Goal: Information Seeking & Learning: Learn about a topic

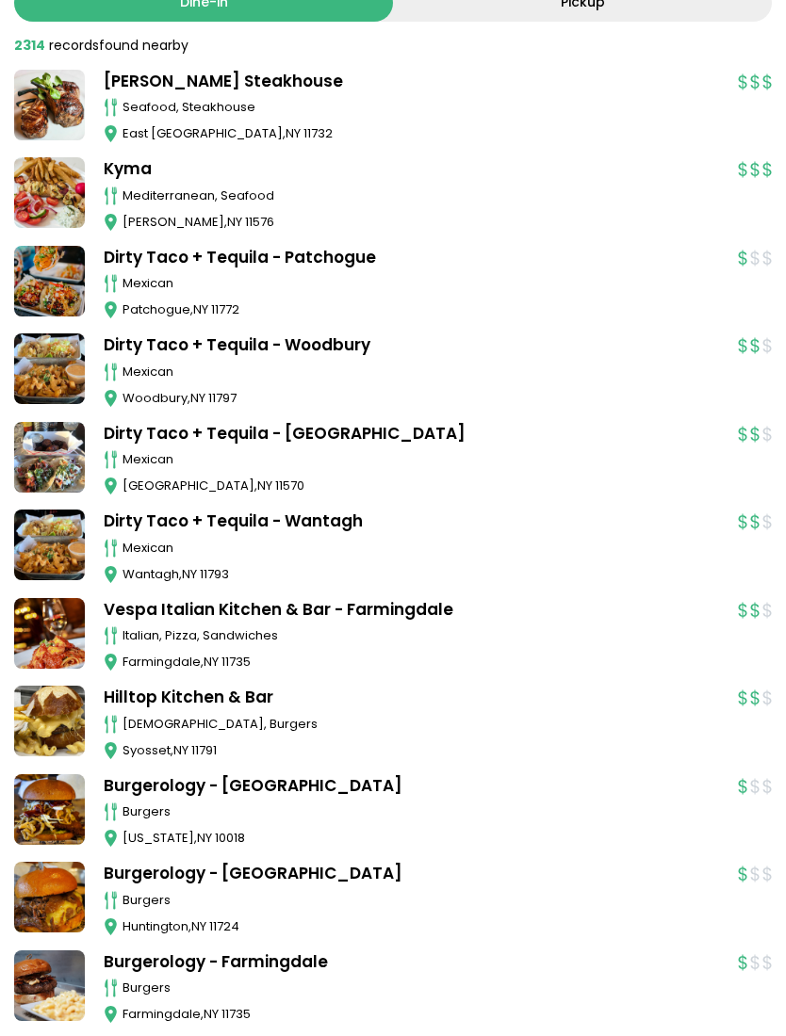
scroll to position [233, 0]
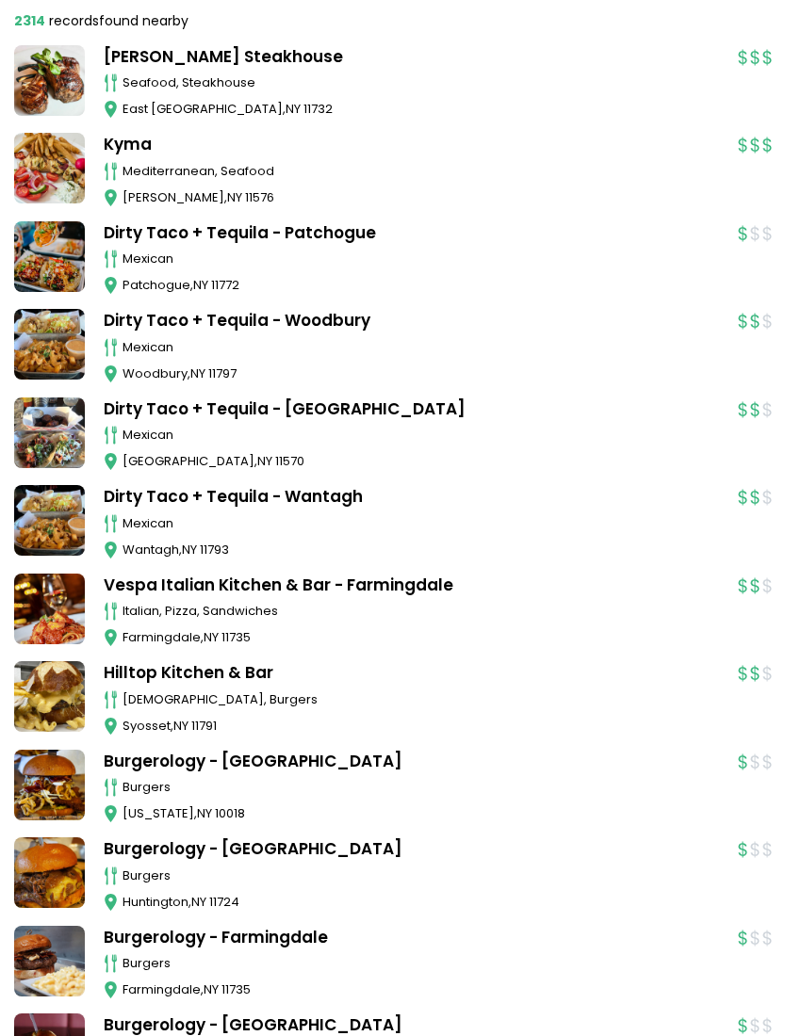
click at [179, 84] on div "seafood, steakhouse" at bounding box center [420, 82] width 596 height 19
click at [2, 493] on div "Dine-in Pickup 131 results for: [GEOGRAPHIC_DATA] [DEMOGRAPHIC_DATA] seafood am…" at bounding box center [393, 876] width 786 height 1871
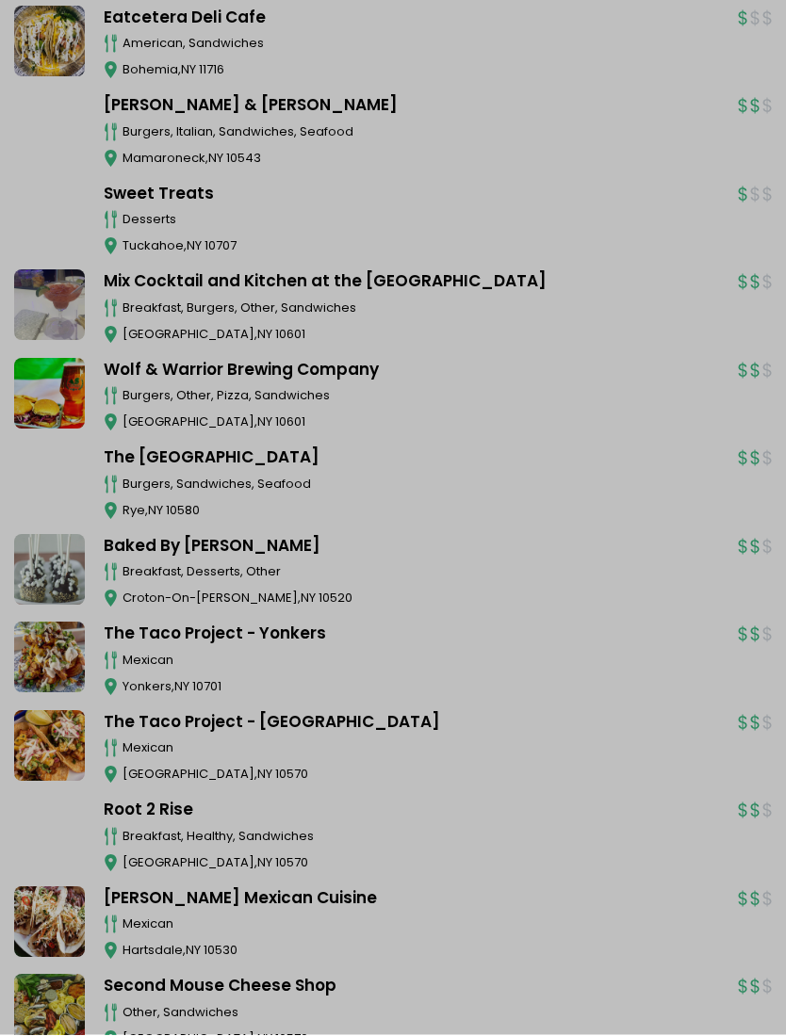
scroll to position [2738, 0]
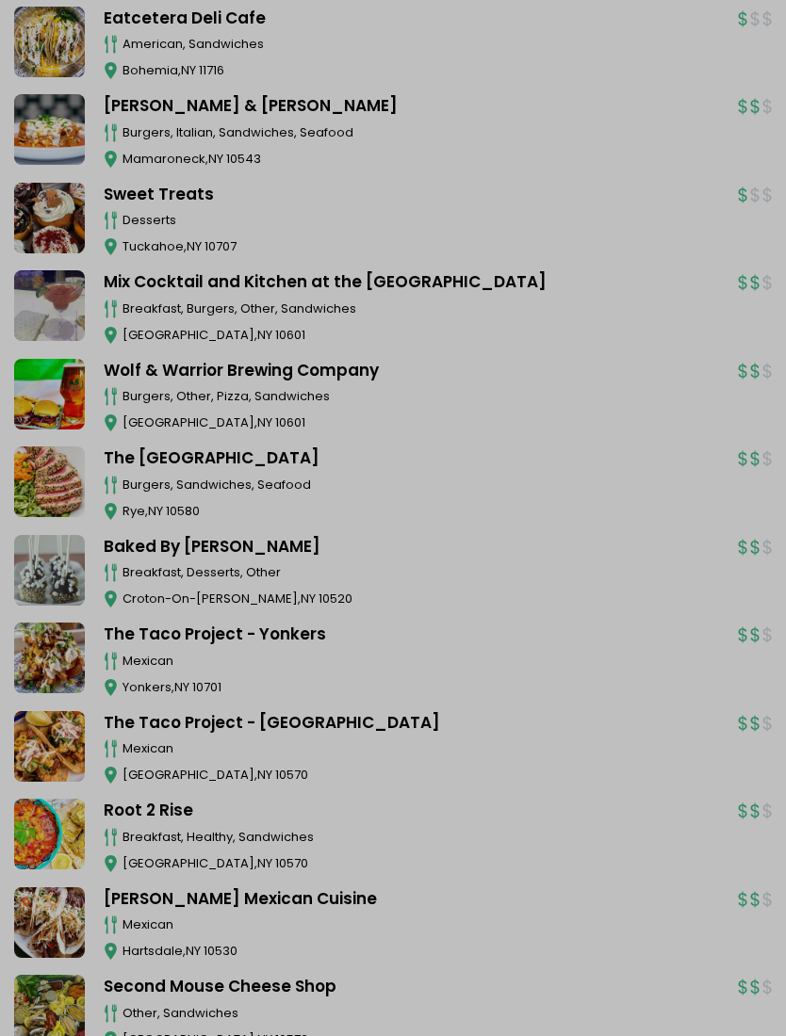
click at [589, 834] on div "breakfast, healthy, sandwiches [GEOGRAPHIC_DATA] , [GEOGRAPHIC_DATA] 10570" at bounding box center [411, 850] width 615 height 45
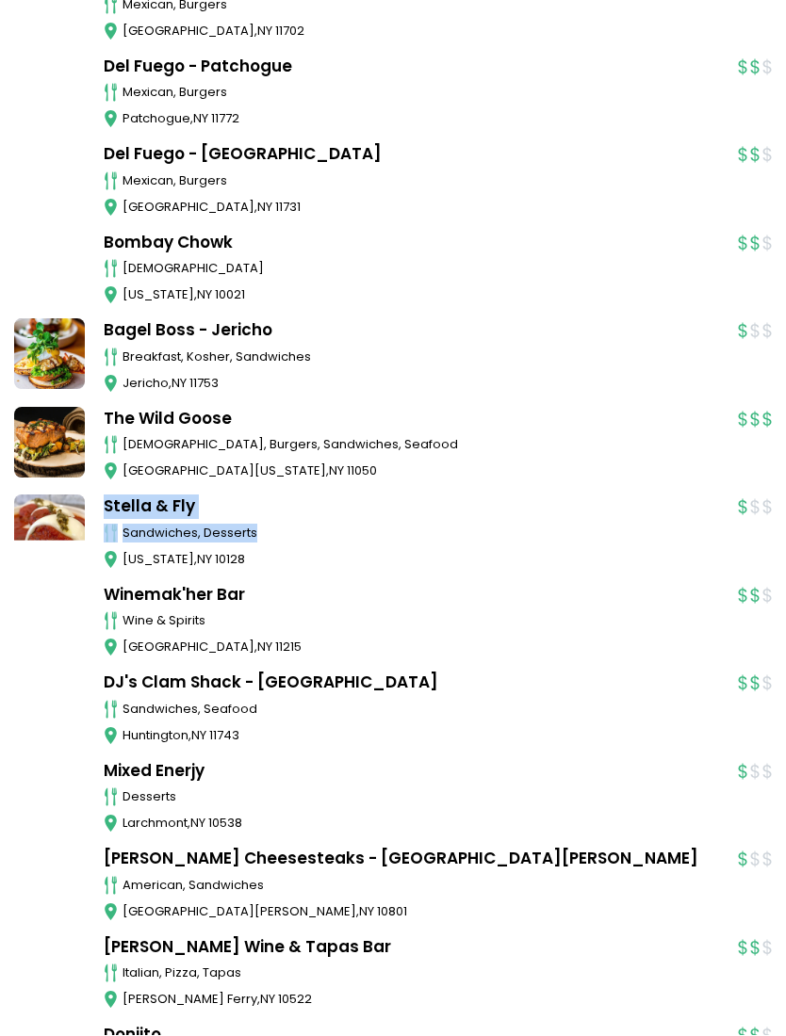
scroll to position [4100, 0]
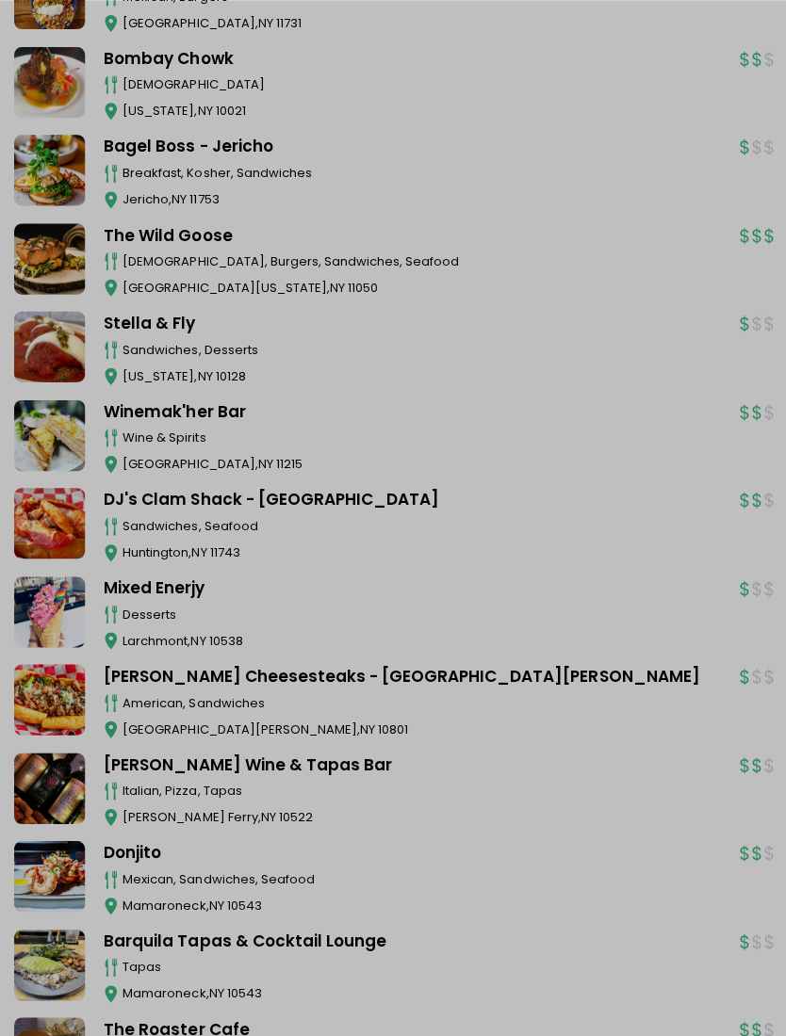
scroll to position [4289, 0]
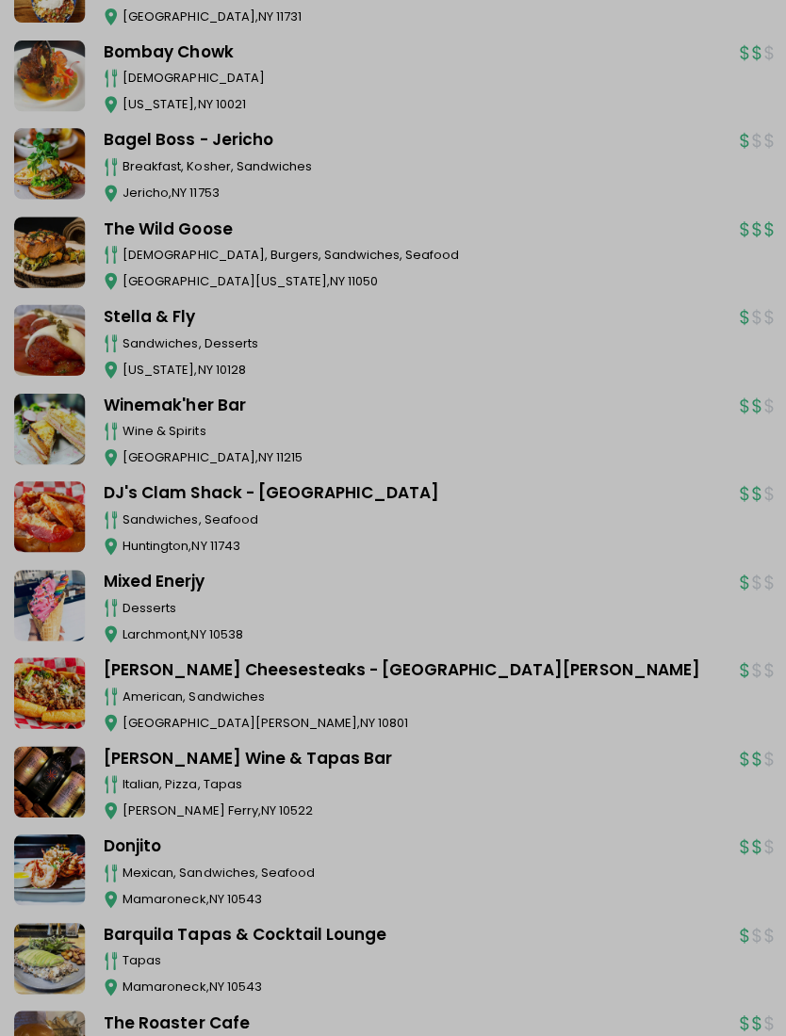
click at [660, 635] on div at bounding box center [393, 518] width 786 height 1036
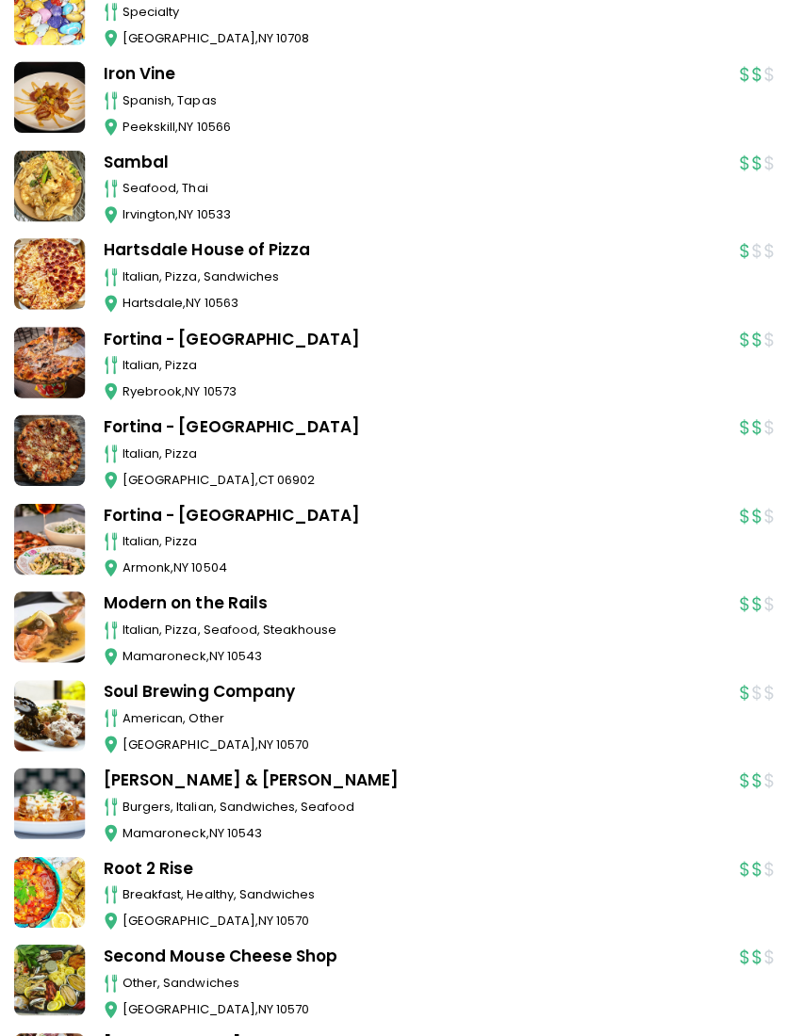
scroll to position [5772, 0]
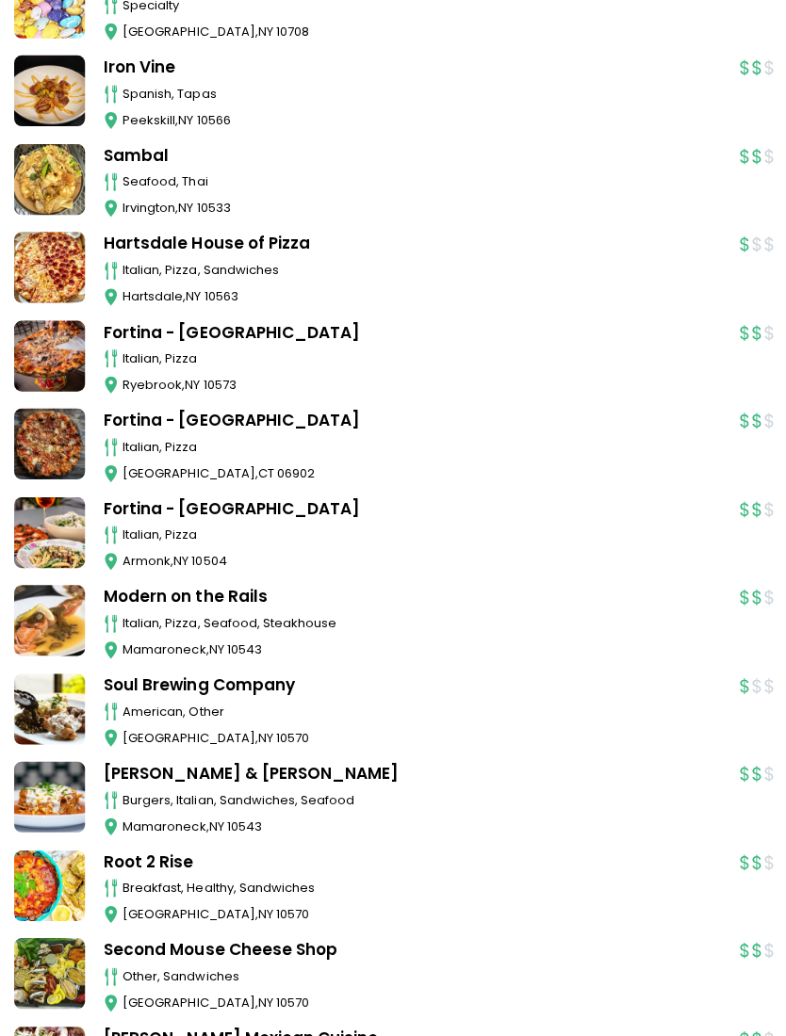
click at [656, 701] on div "american, other" at bounding box center [420, 710] width 596 height 19
click at [658, 701] on div "american, other" at bounding box center [420, 710] width 596 height 19
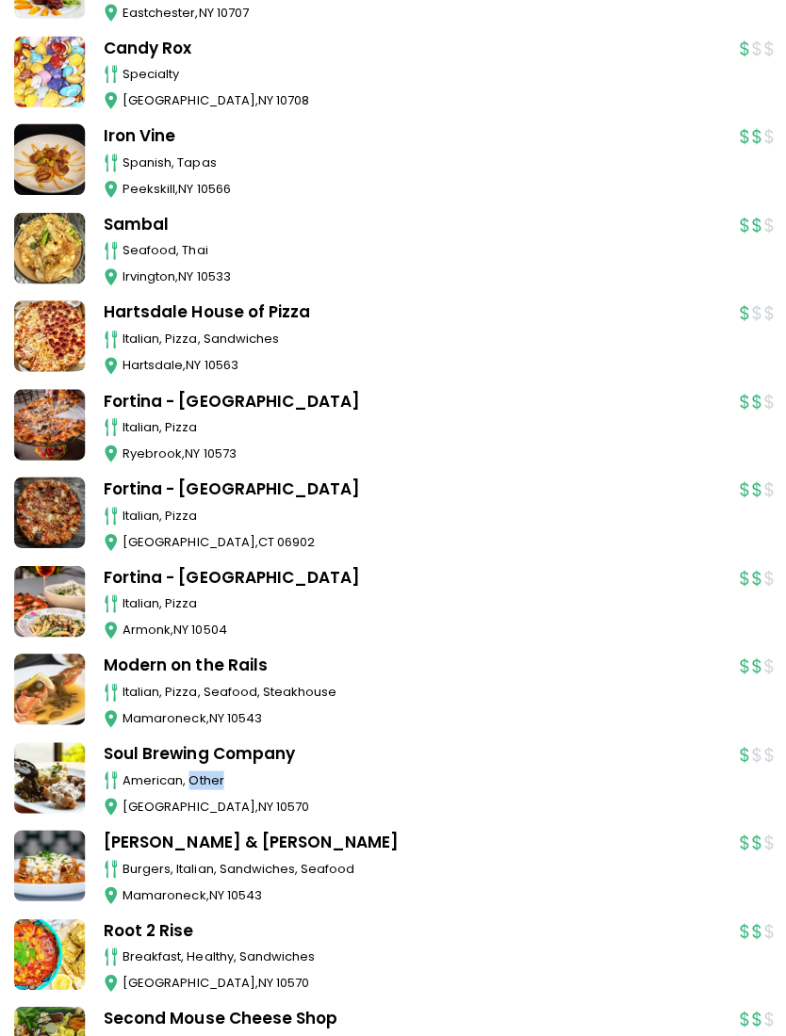
scroll to position [5703, 0]
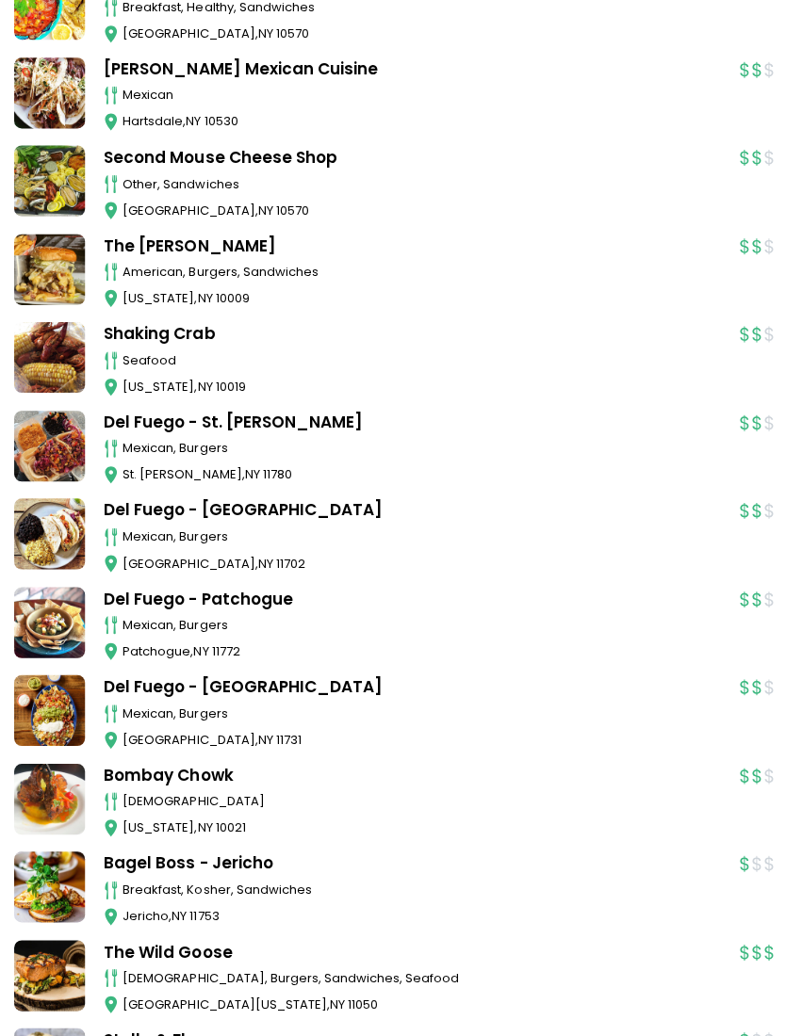
scroll to position [3567, 0]
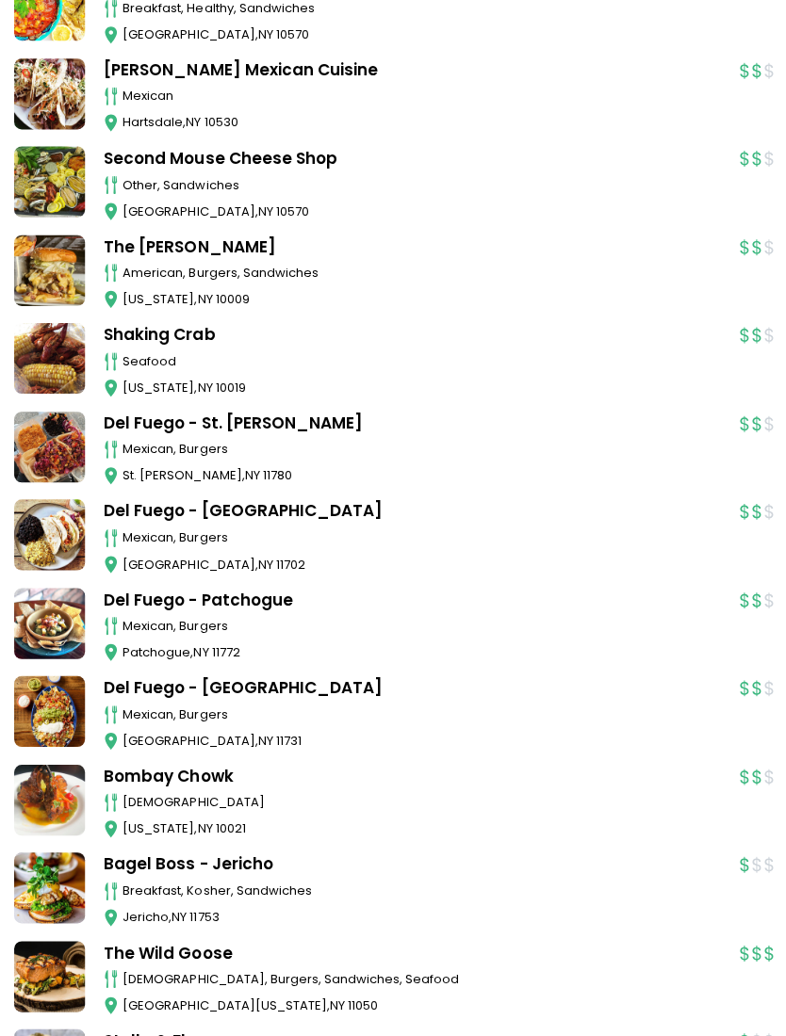
click at [272, 588] on link "Del Fuego - Patchogue" at bounding box center [411, 599] width 615 height 24
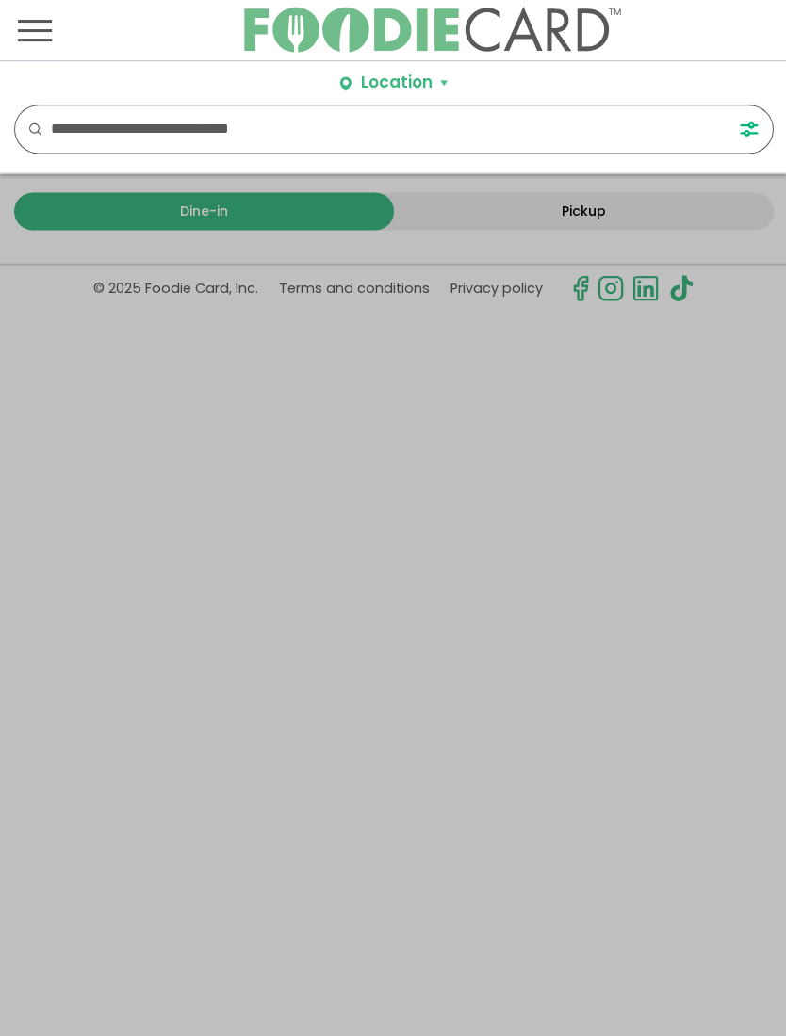
click at [97, 333] on div at bounding box center [393, 518] width 786 height 1036
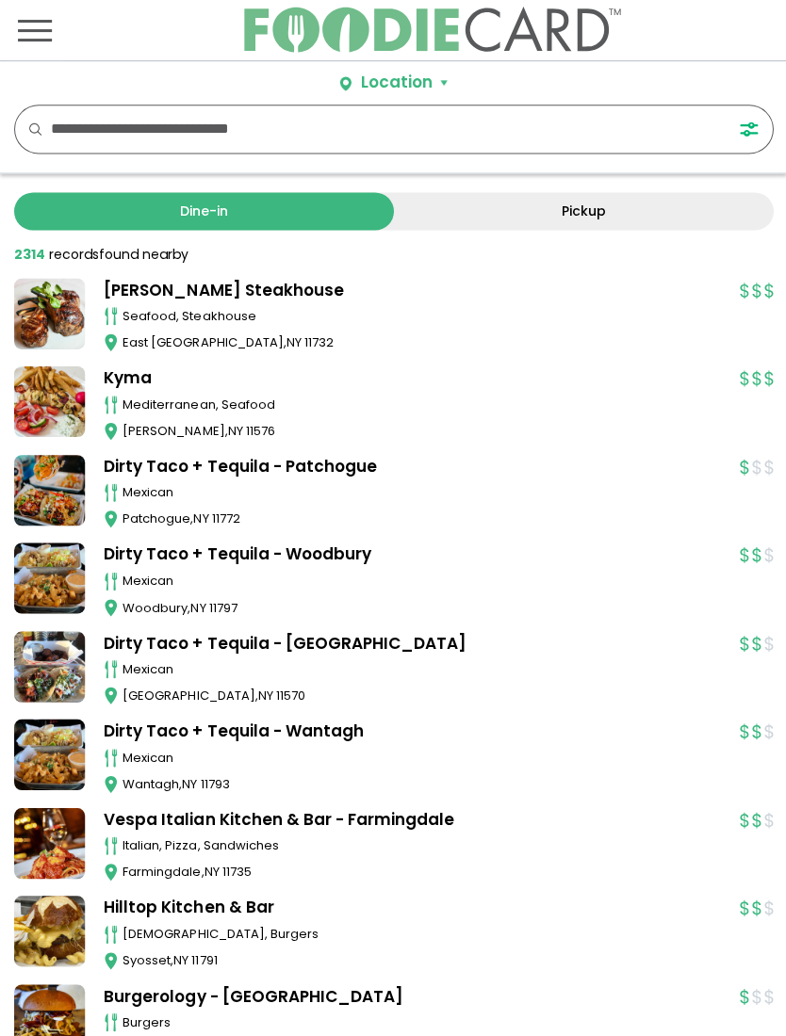
click at [188, 301] on link "[PERSON_NAME] Steakhouse" at bounding box center [411, 290] width 615 height 24
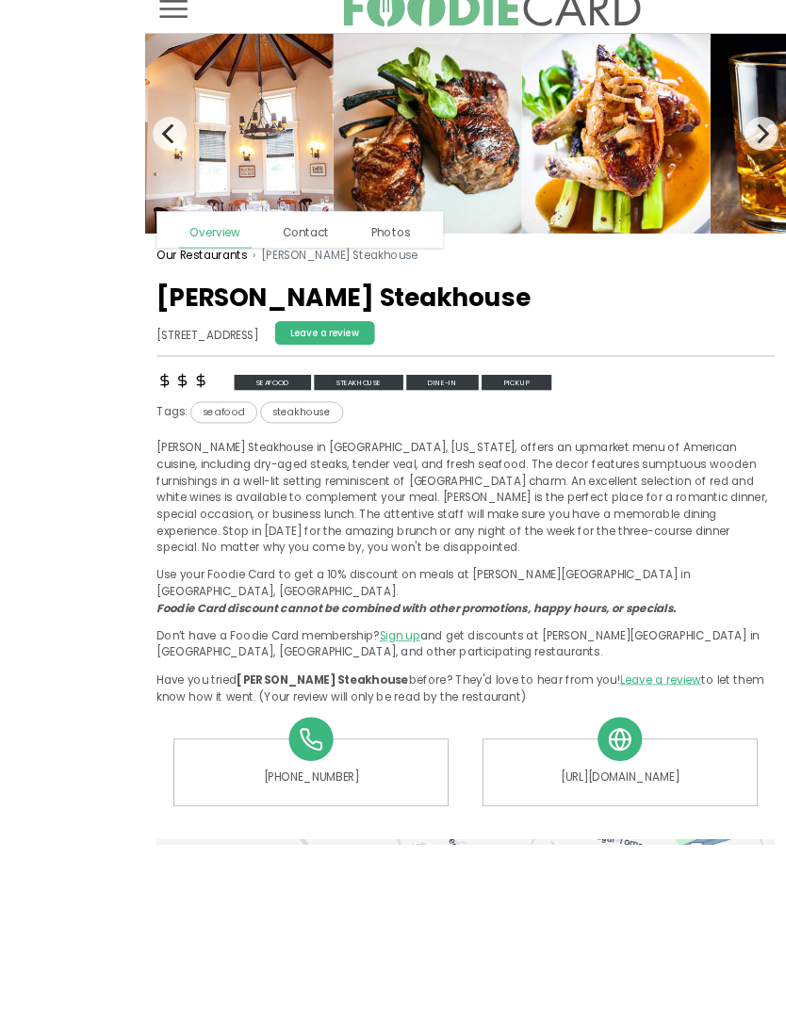
scroll to position [104, 0]
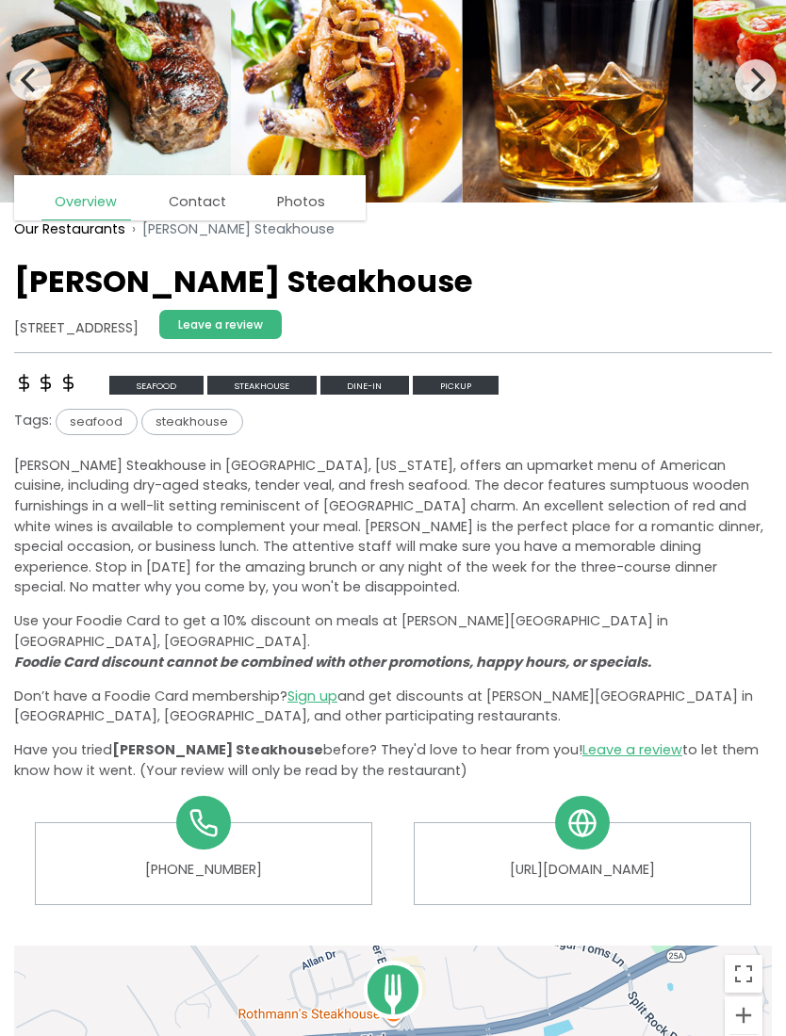
click at [771, 66] on button "Next" at bounding box center [755, 79] width 41 height 41
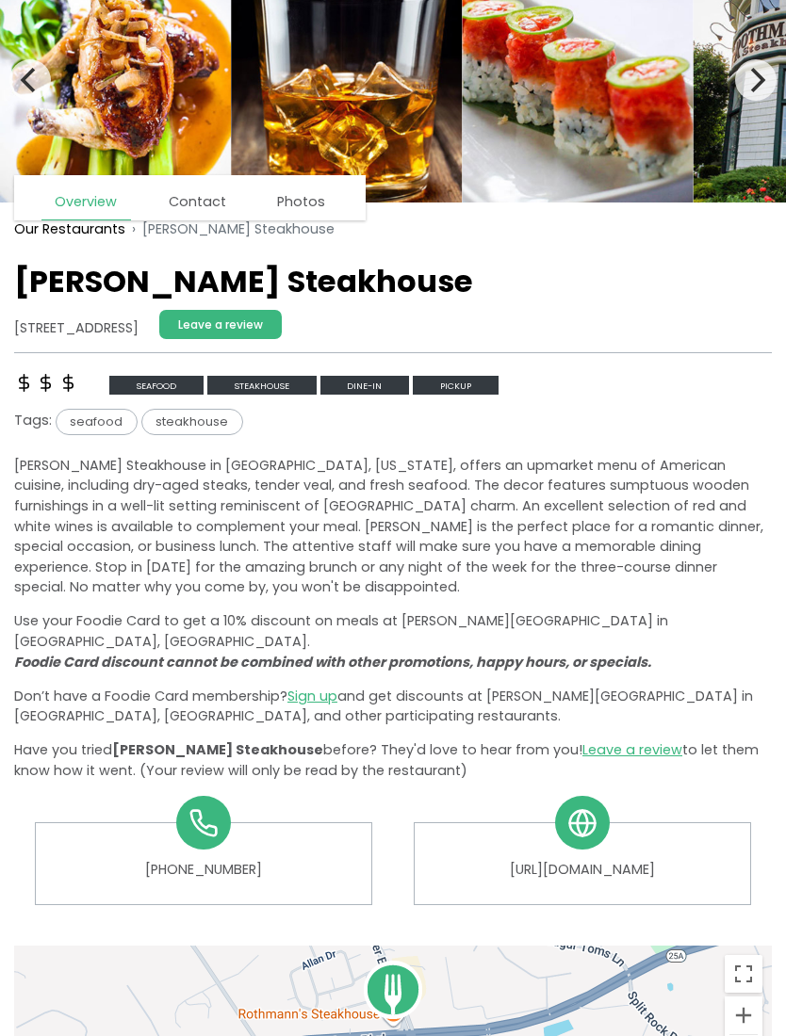
click at [738, 90] on button "Next" at bounding box center [755, 79] width 41 height 41
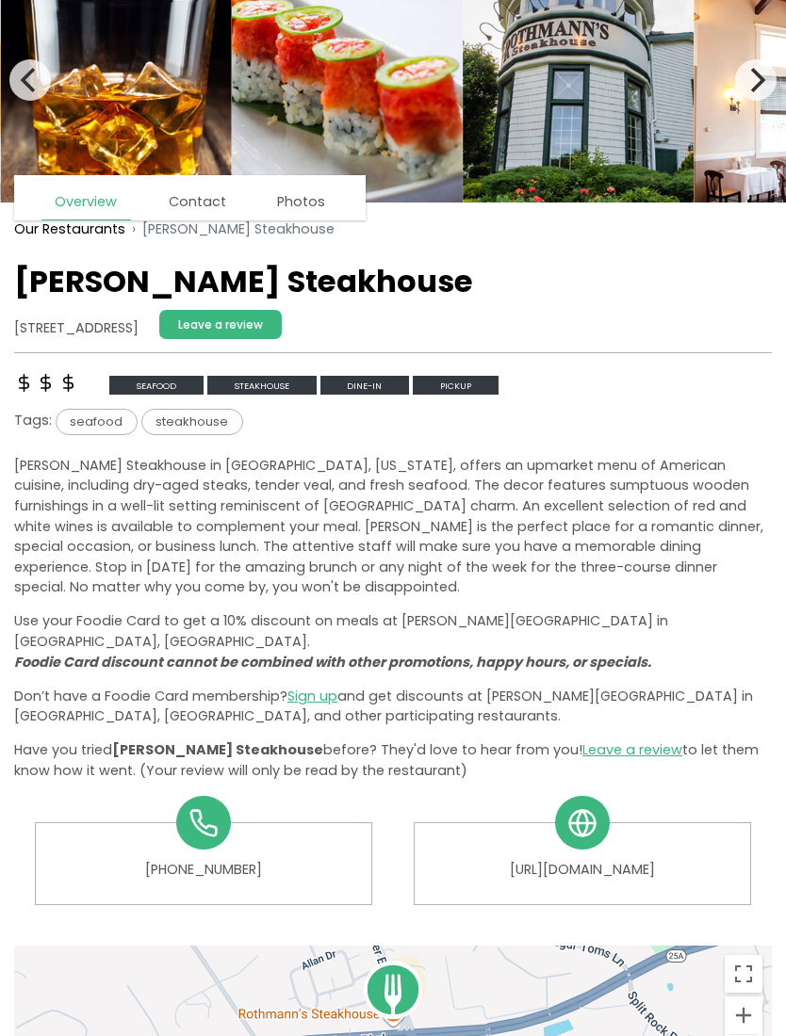
click at [751, 87] on icon "Next" at bounding box center [755, 80] width 24 height 24
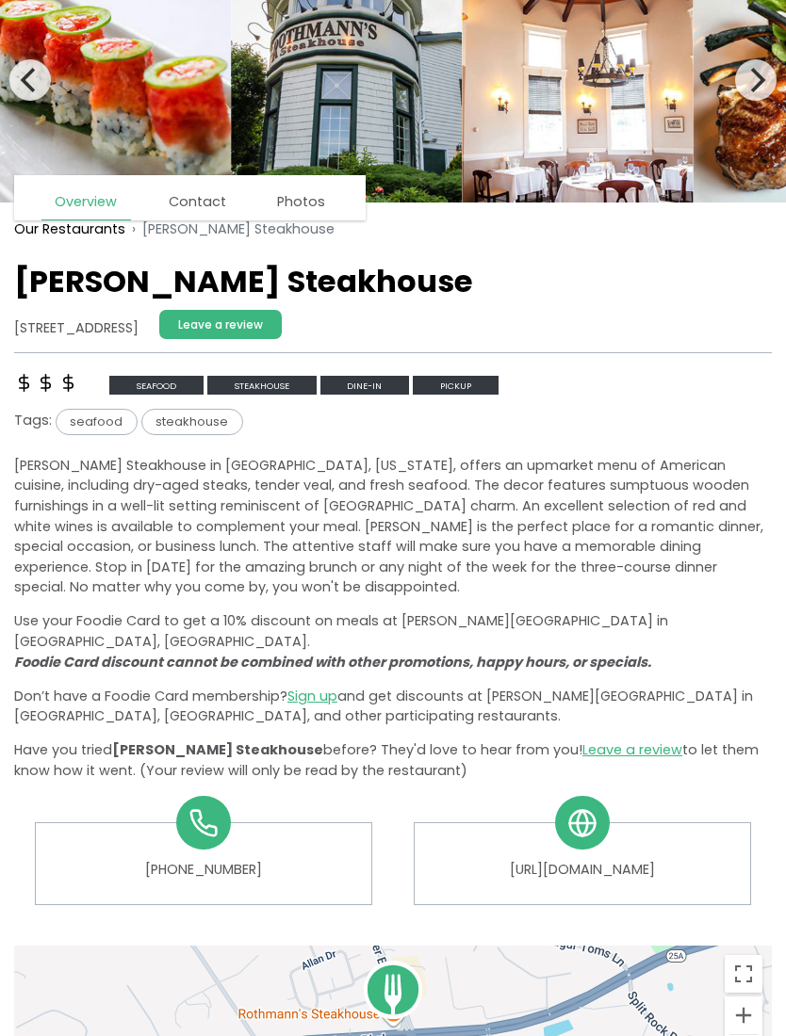
click at [746, 85] on icon "Next" at bounding box center [755, 80] width 24 height 24
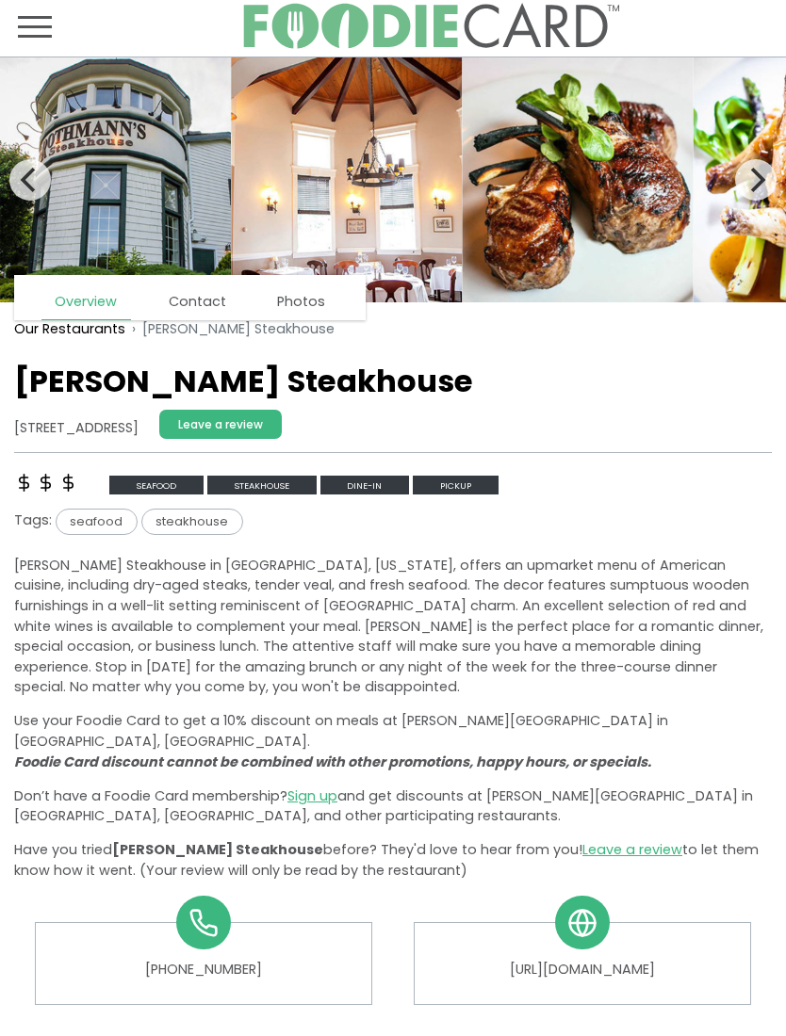
scroll to position [0, 0]
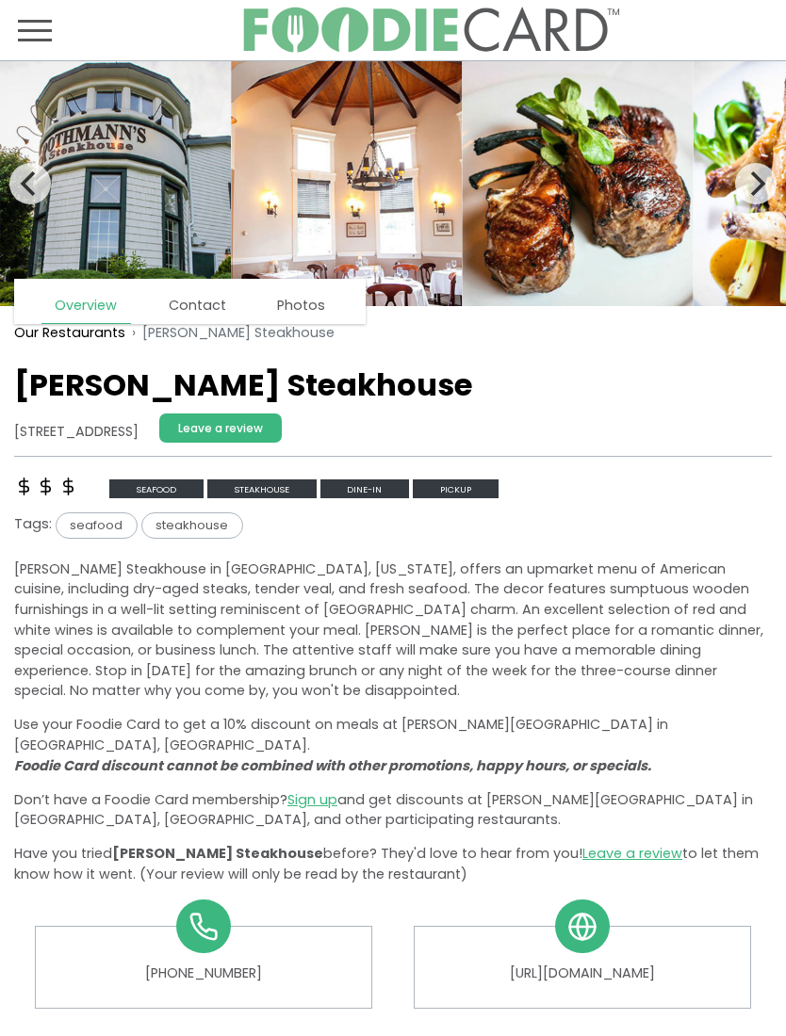
click at [86, 336] on link "Our Restaurants" at bounding box center [69, 333] width 111 height 21
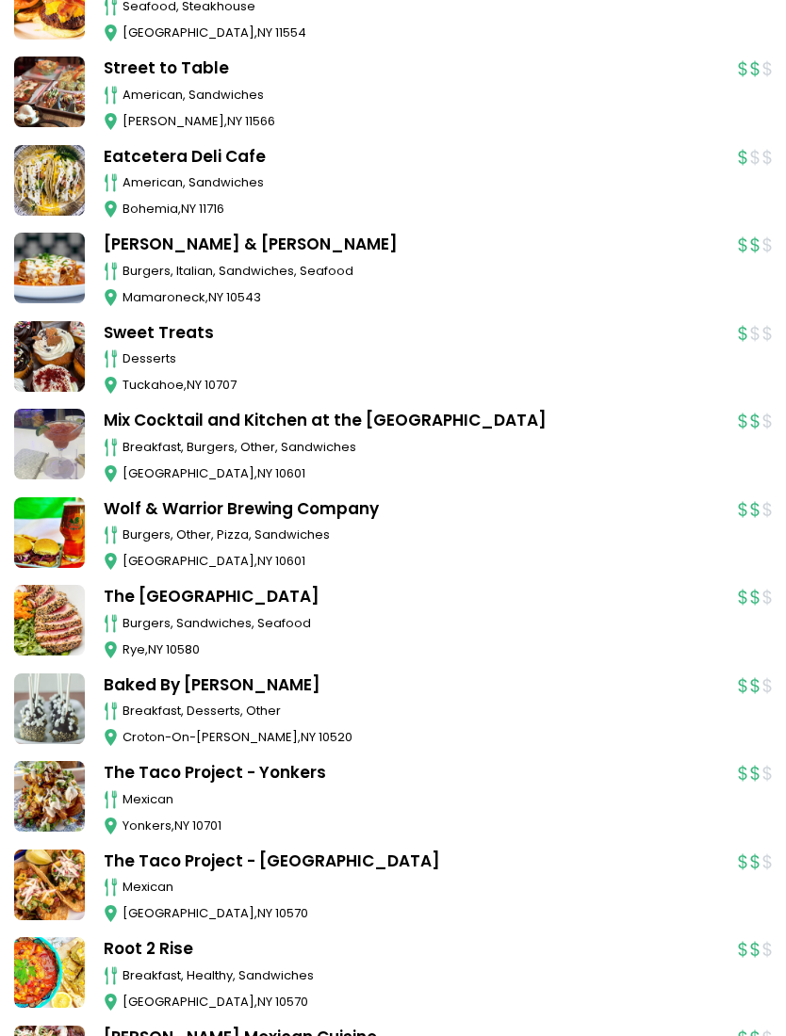
scroll to position [2611, 0]
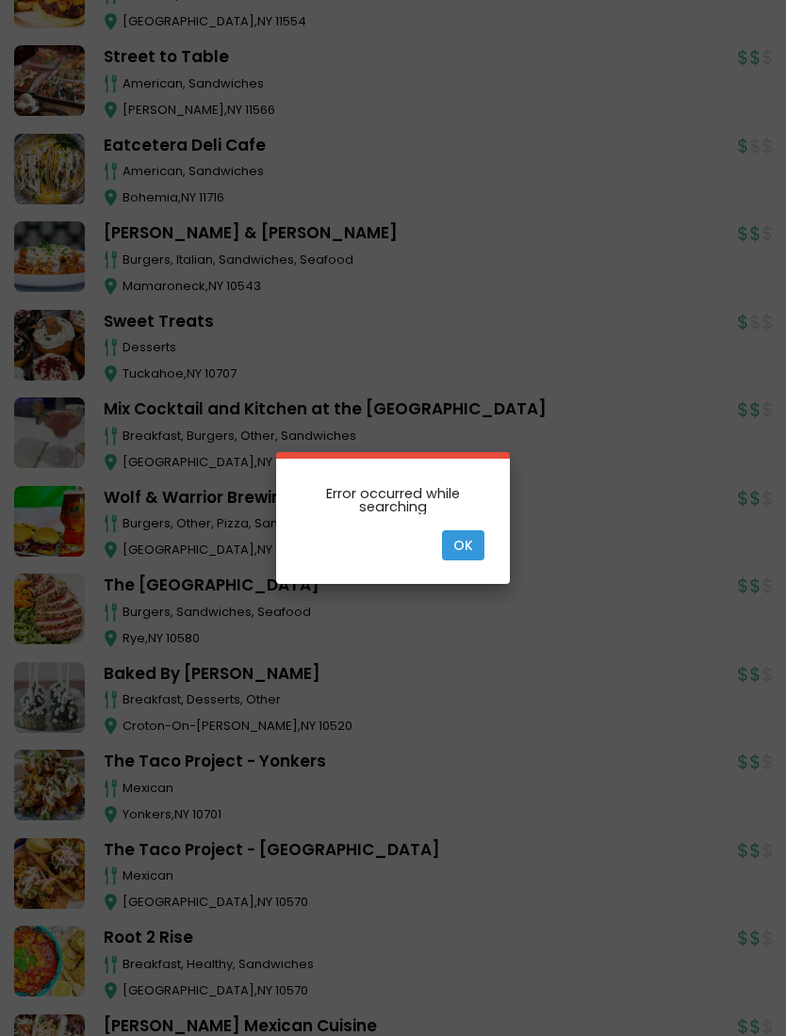
click at [554, 584] on div "× Error occurred while searching Ok" at bounding box center [393, 518] width 786 height 132
click at [470, 561] on button "Ok" at bounding box center [463, 545] width 42 height 30
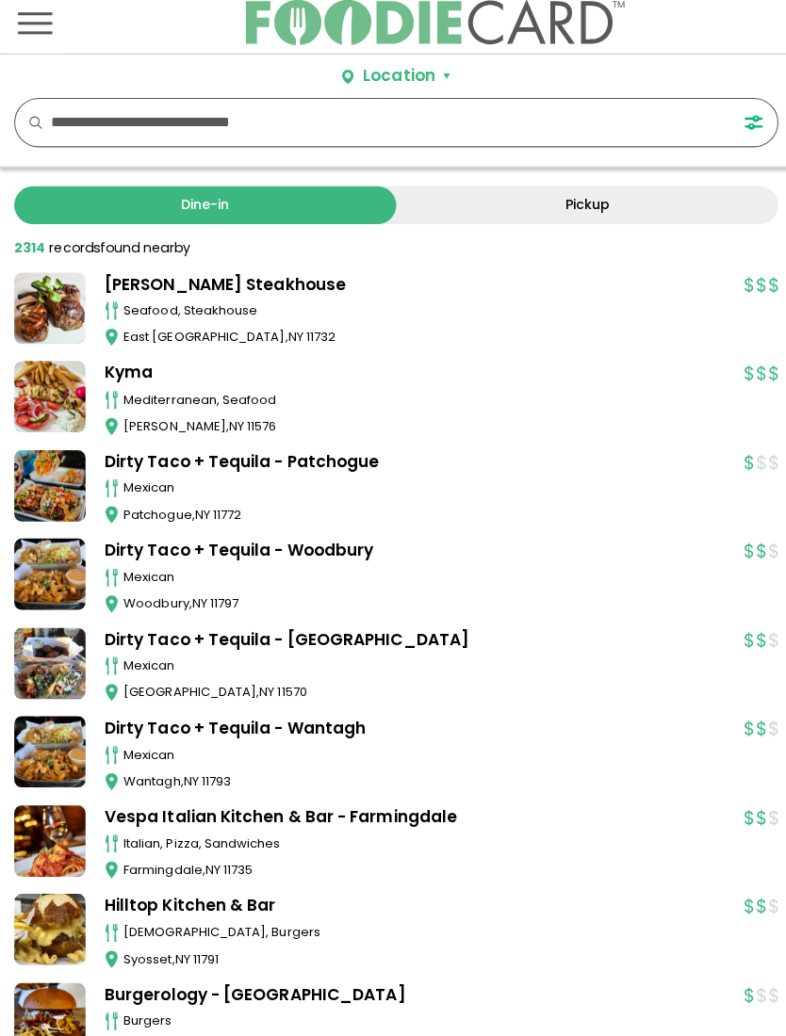
scroll to position [0, 0]
